Goal: Navigation & Orientation: Find specific page/section

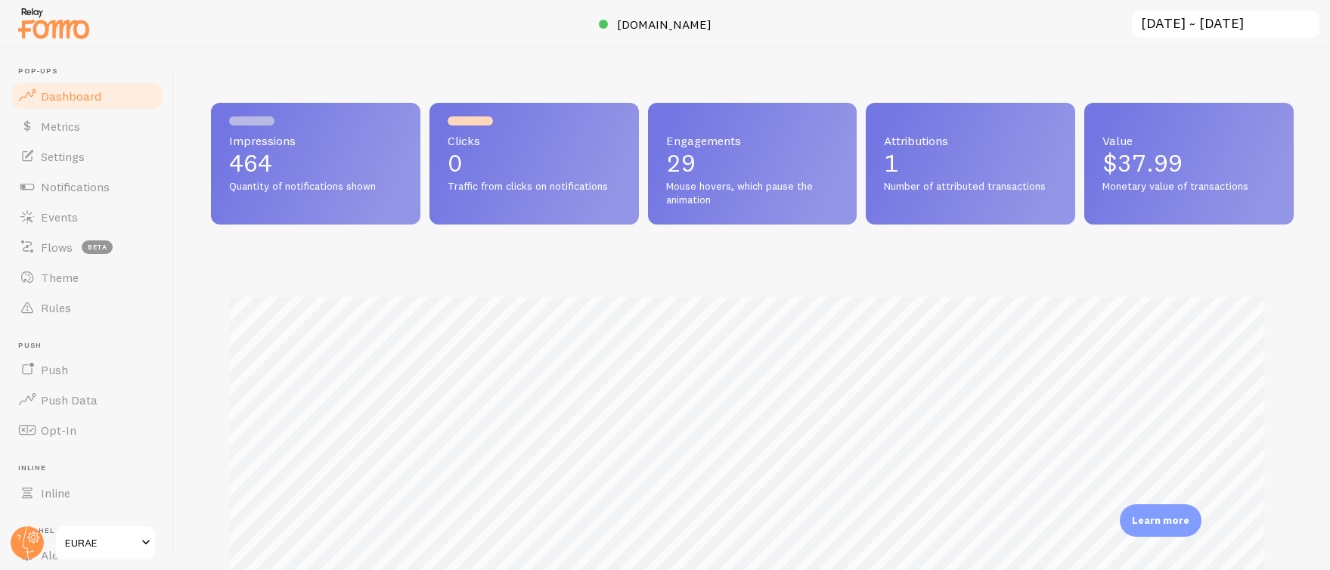
scroll to position [397, 1071]
click at [97, 188] on span "Notifications" at bounding box center [75, 186] width 69 height 15
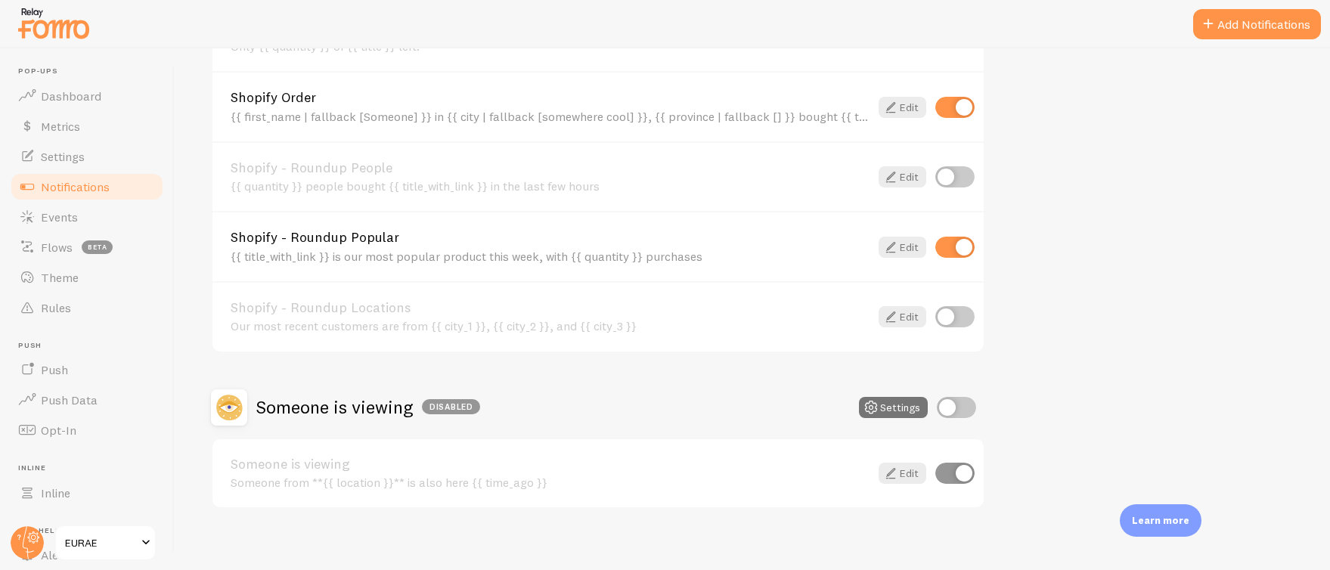
scroll to position [640, 0]
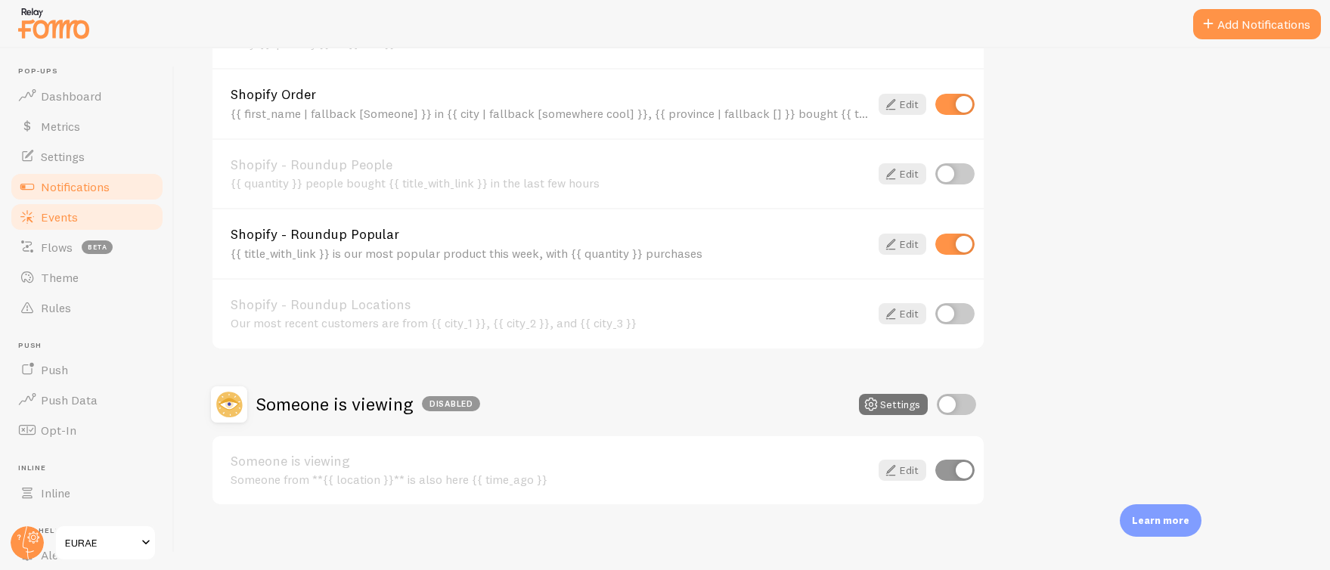
click at [90, 210] on link "Events" at bounding box center [87, 217] width 156 height 30
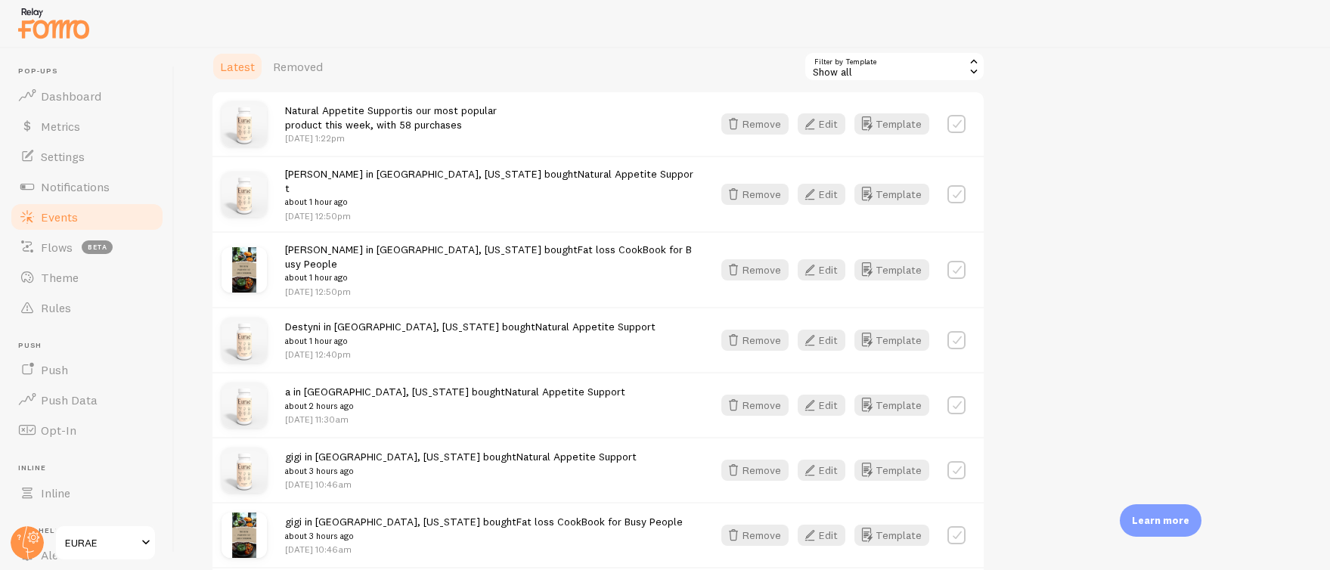
scroll to position [271, 0]
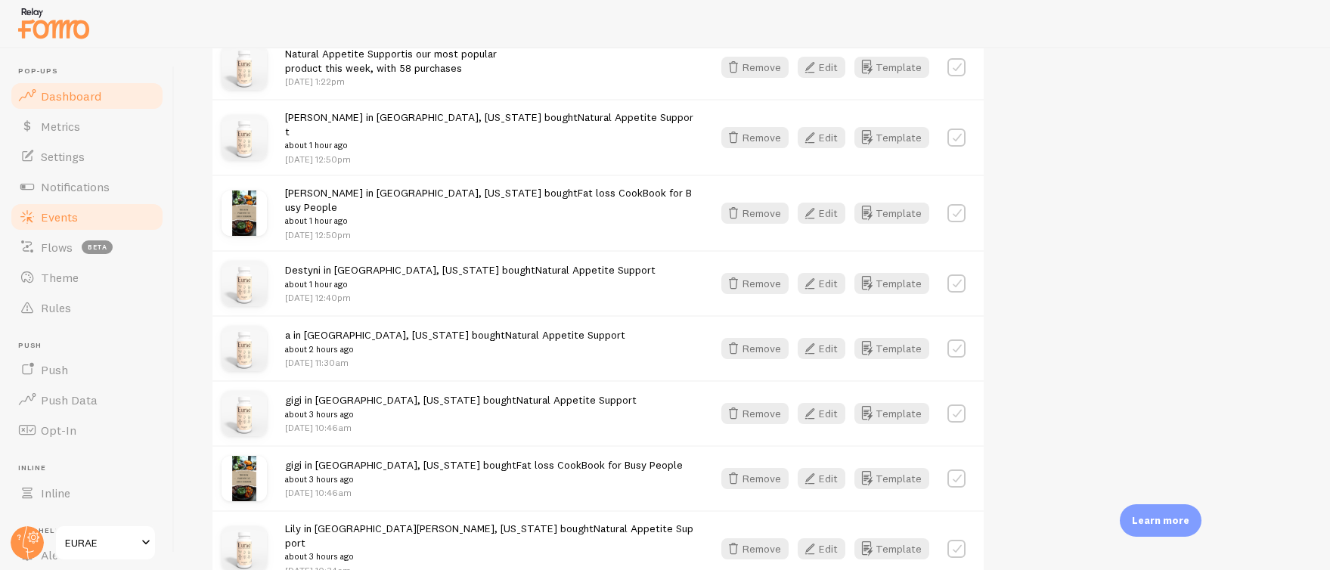
click at [99, 99] on span "Dashboard" at bounding box center [71, 95] width 60 height 15
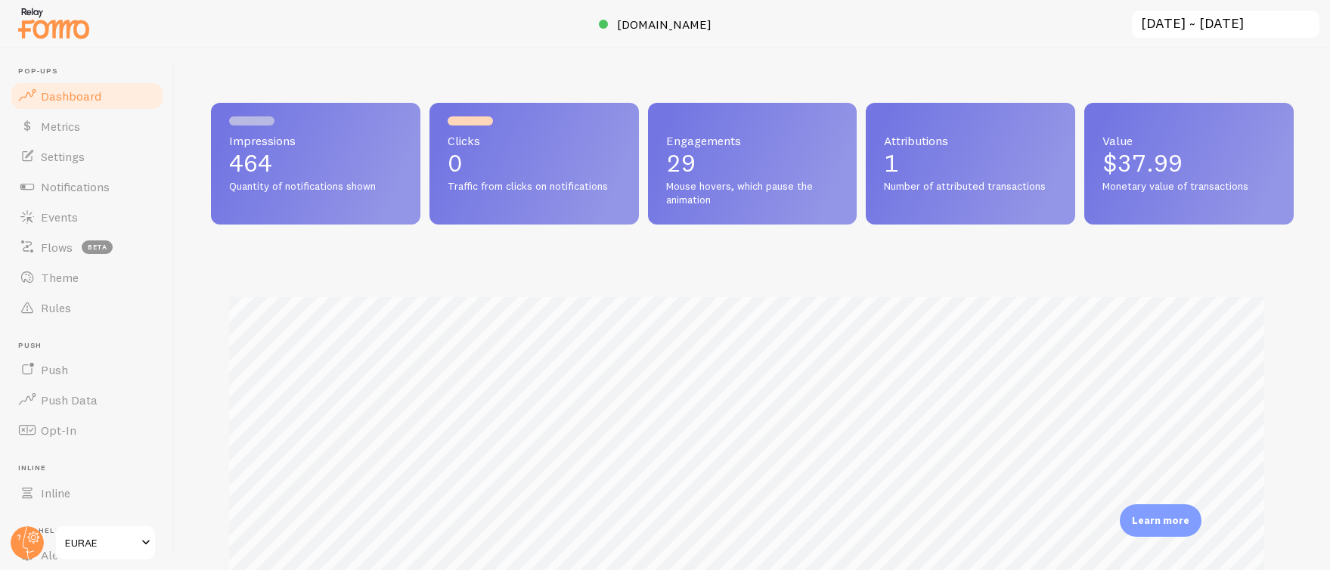
scroll to position [397, 1071]
click at [60, 150] on span "Settings" at bounding box center [63, 156] width 44 height 15
click at [101, 182] on span "Notifications" at bounding box center [75, 186] width 69 height 15
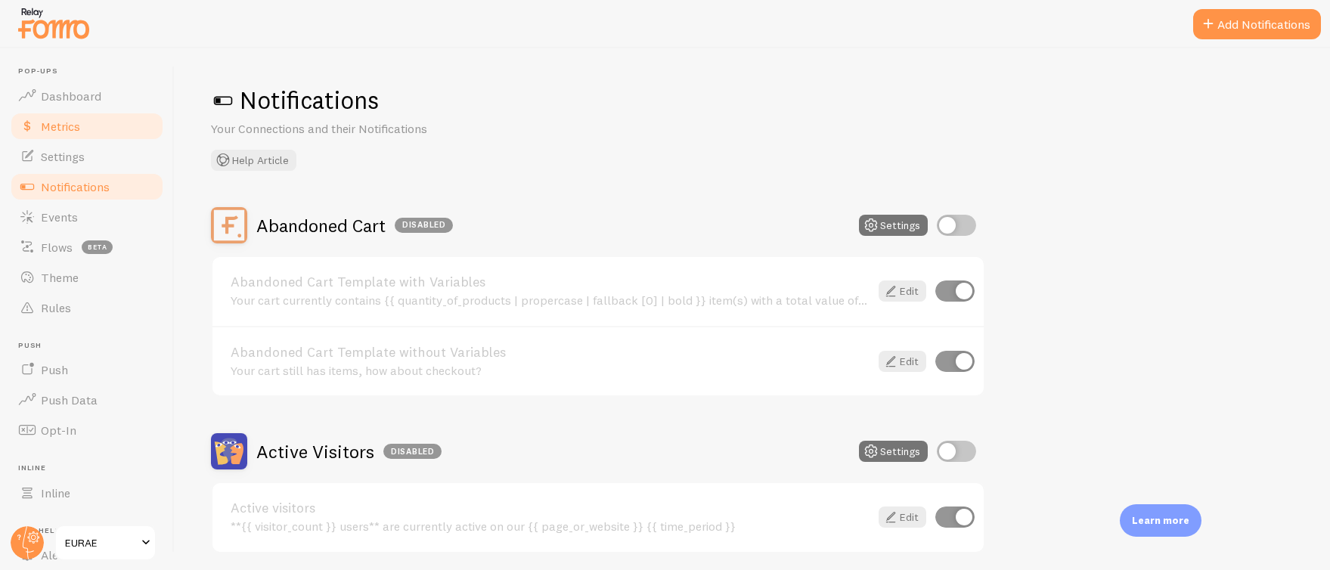
click at [76, 126] on span "Metrics" at bounding box center [60, 126] width 39 height 15
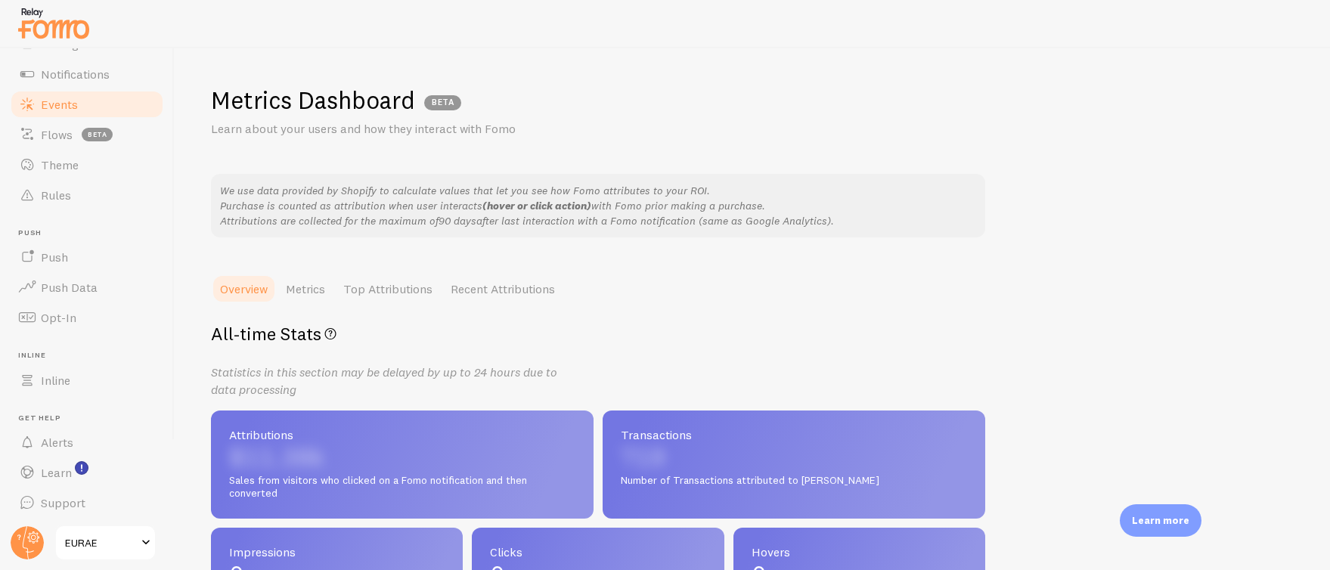
scroll to position [115, 0]
click at [82, 76] on span "Notifications" at bounding box center [75, 71] width 69 height 15
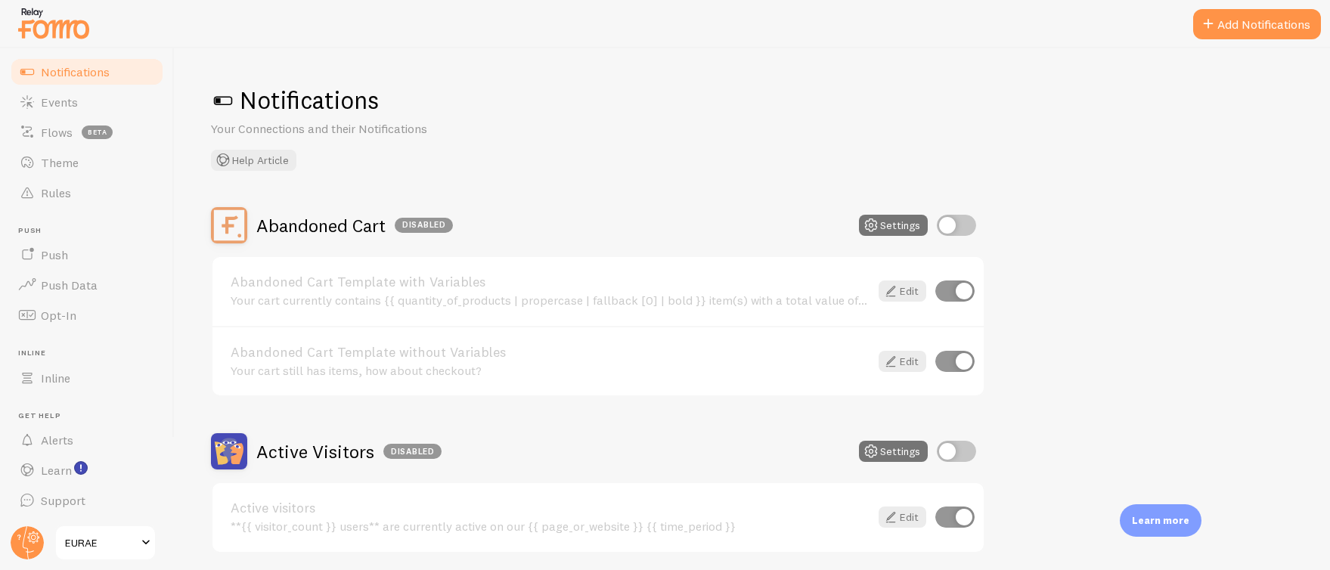
click at [95, 73] on span "Notifications" at bounding box center [75, 71] width 69 height 15
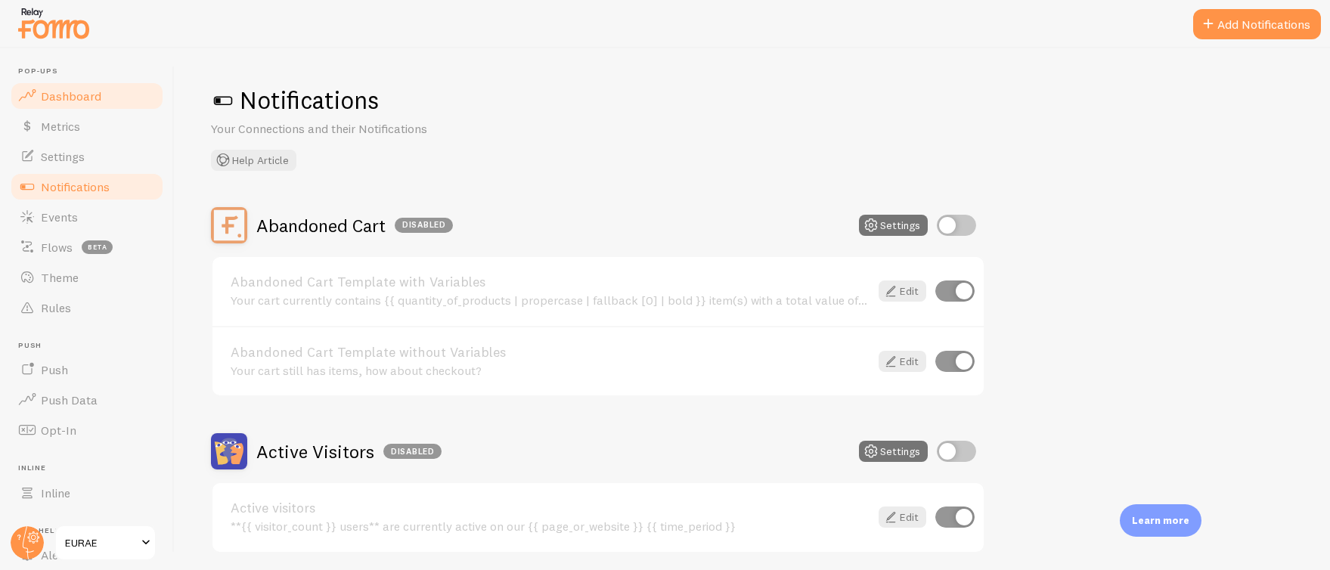
click at [88, 93] on span "Dashboard" at bounding box center [71, 95] width 60 height 15
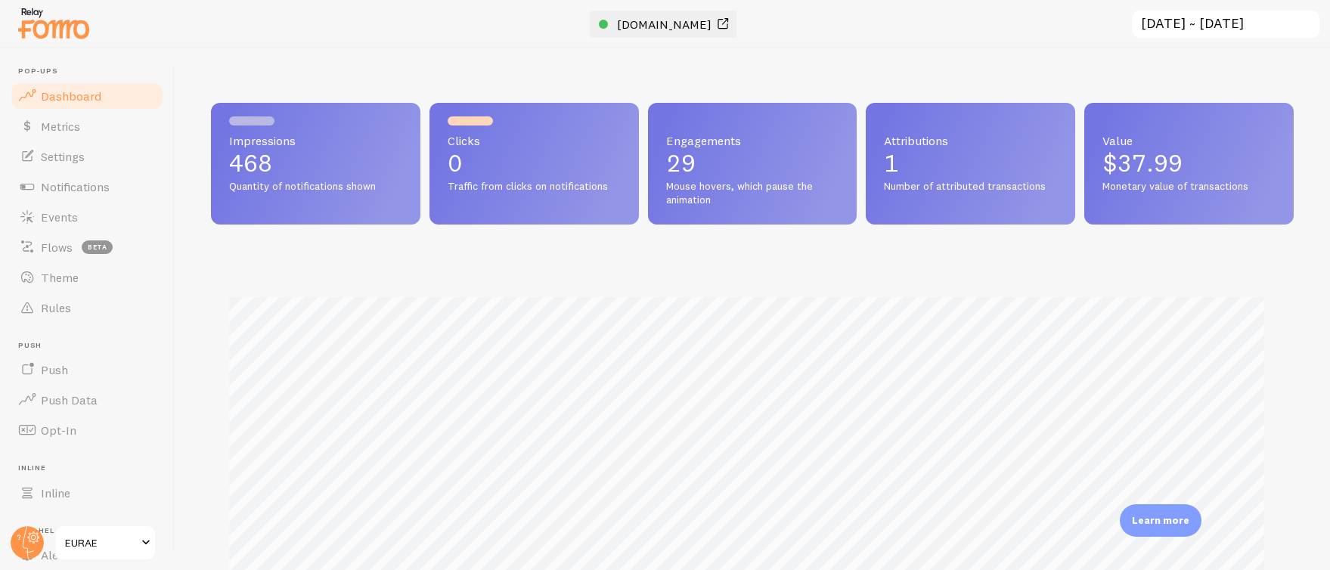
scroll to position [397, 1071]
click at [663, 22] on span "[DOMAIN_NAME]" at bounding box center [664, 24] width 95 height 15
